Goal: Find specific page/section

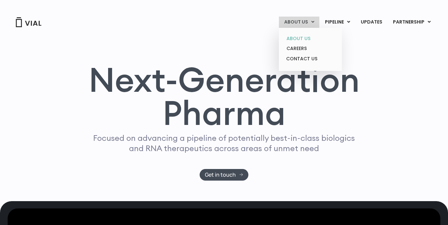
click at [306, 40] on link "ABOUT US" at bounding box center [310, 39] width 58 height 10
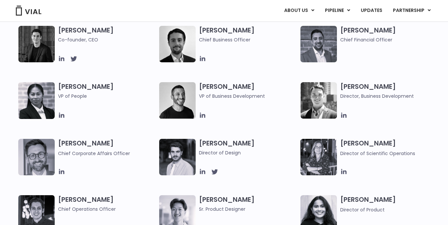
scroll to position [299, 0]
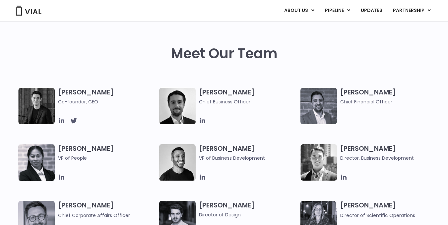
click at [66, 145] on h3 "[PERSON_NAME] VP of People" at bounding box center [107, 157] width 98 height 27
click at [86, 160] on span "VP of People" at bounding box center [107, 158] width 98 height 7
click at [63, 177] on icon at bounding box center [61, 177] width 5 height 5
